Goal: Transaction & Acquisition: Download file/media

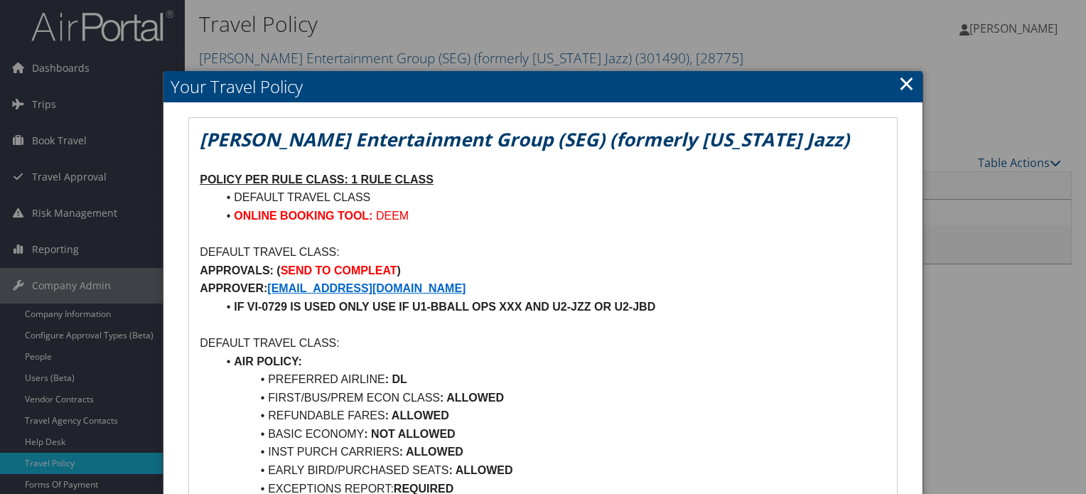
scroll to position [142, 0]
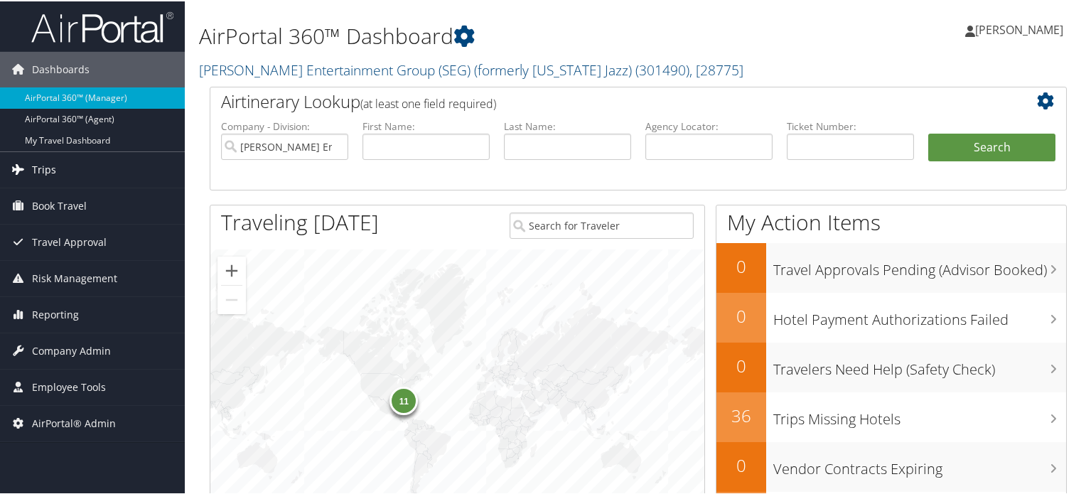
click at [49, 168] on span "Trips" at bounding box center [44, 169] width 24 height 36
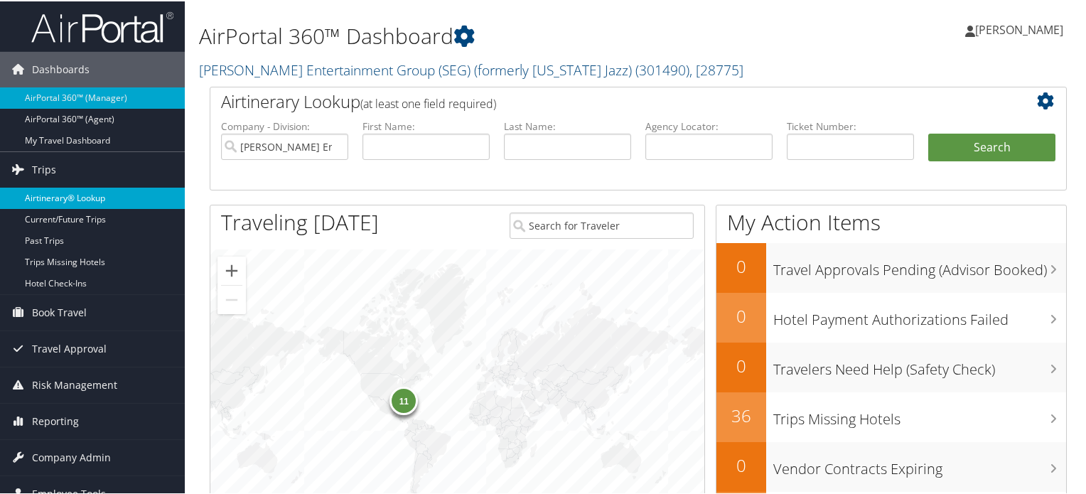
click at [55, 190] on link "Airtinerary® Lookup" at bounding box center [92, 196] width 185 height 21
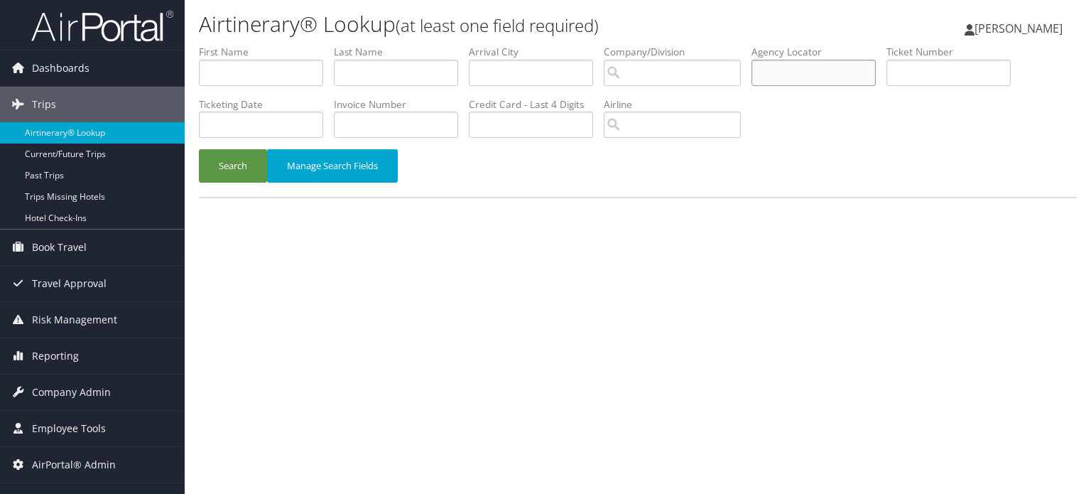
paste input "D801TY"
type input "D801TY"
click at [225, 162] on button "Search" at bounding box center [233, 165] width 68 height 33
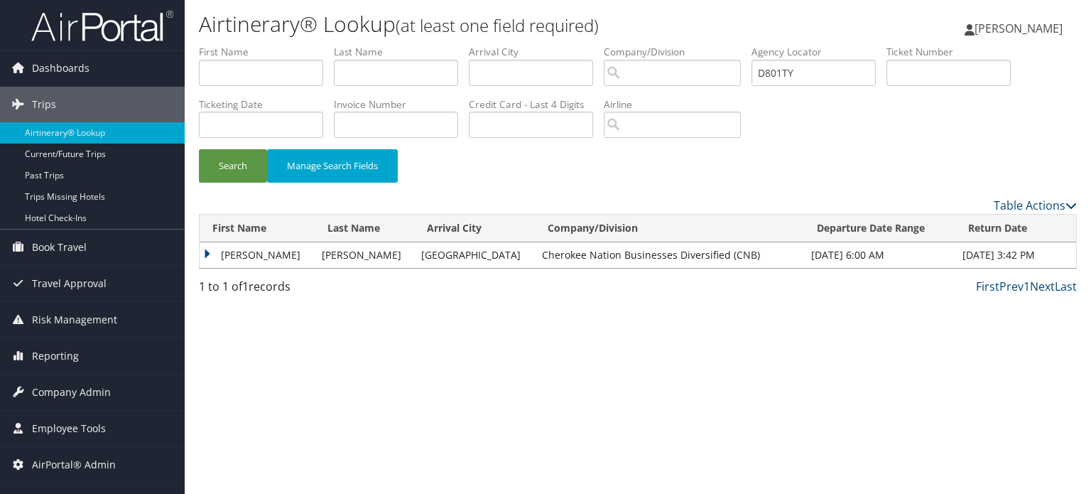
click at [202, 249] on td "JEFFREY MARK" at bounding box center [257, 255] width 115 height 26
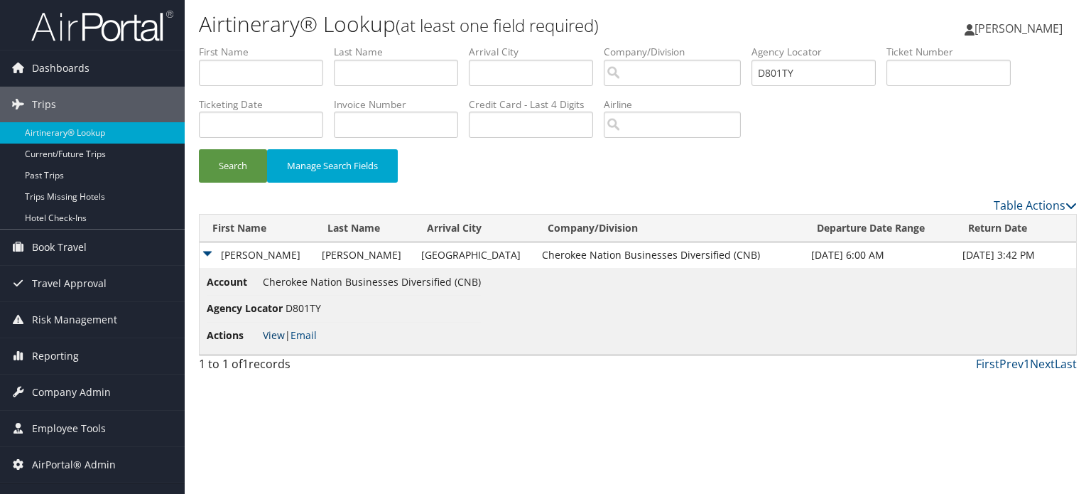
click at [275, 333] on link "View" at bounding box center [274, 335] width 22 height 14
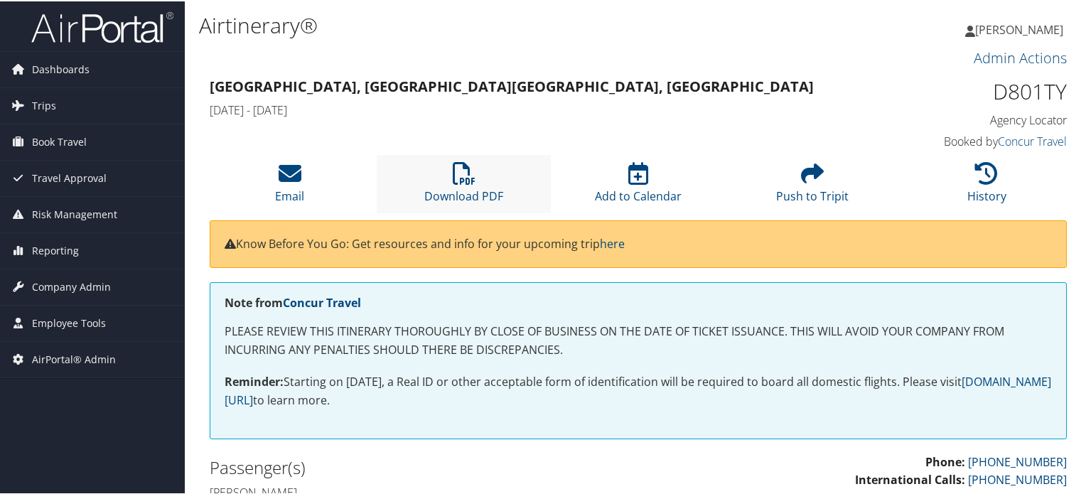
click at [506, 205] on li "Download PDF" at bounding box center [464, 182] width 174 height 58
